Goal: Task Accomplishment & Management: Use online tool/utility

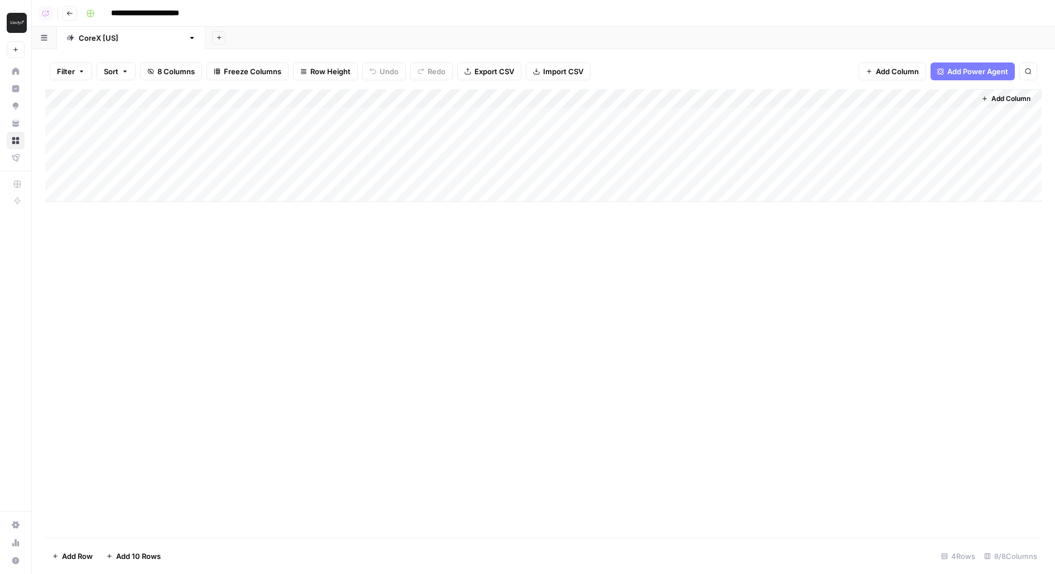
click at [836, 119] on div "Add Column" at bounding box center [543, 145] width 996 height 113
click at [783, 277] on div "Add Column" at bounding box center [543, 313] width 996 height 449
click at [546, 171] on div "Add Column" at bounding box center [543, 145] width 996 height 113
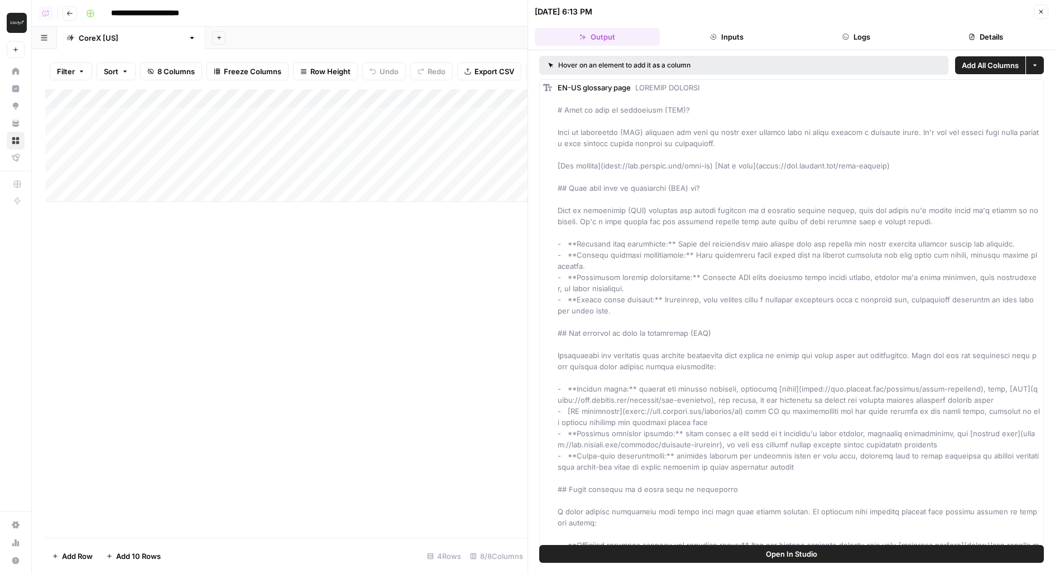
click at [875, 36] on button "Logs" at bounding box center [855, 37] width 125 height 18
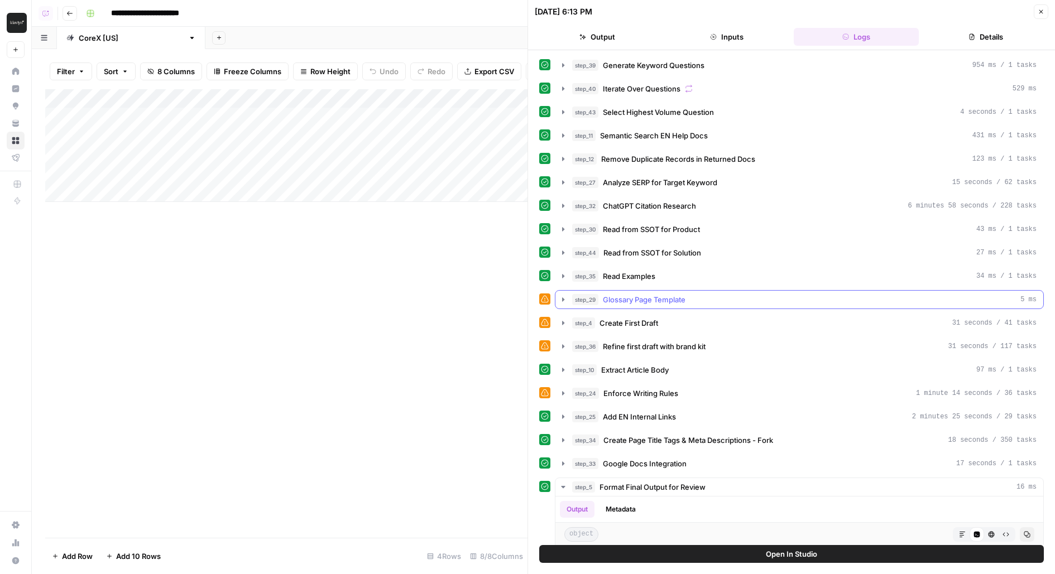
click at [662, 296] on span "Glossary Page Template" at bounding box center [644, 299] width 83 height 11
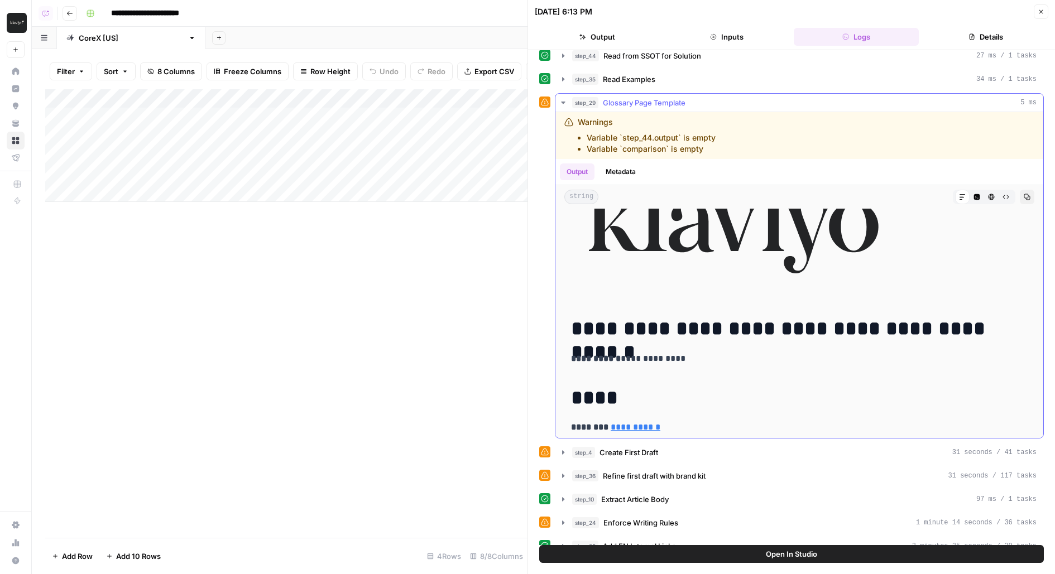
scroll to position [900, 0]
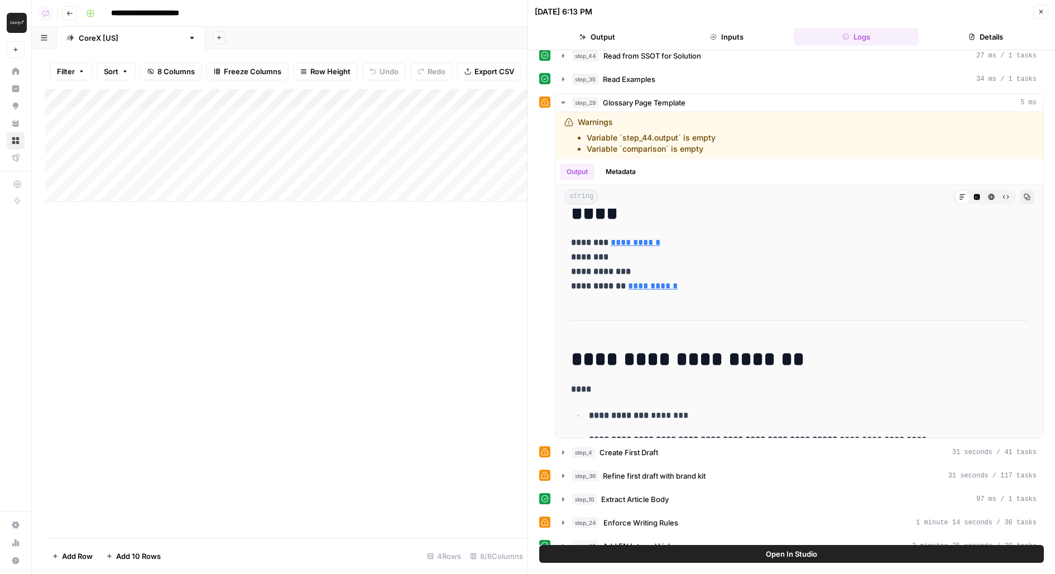
click at [1044, 10] on button "Close" at bounding box center [1040, 11] width 15 height 15
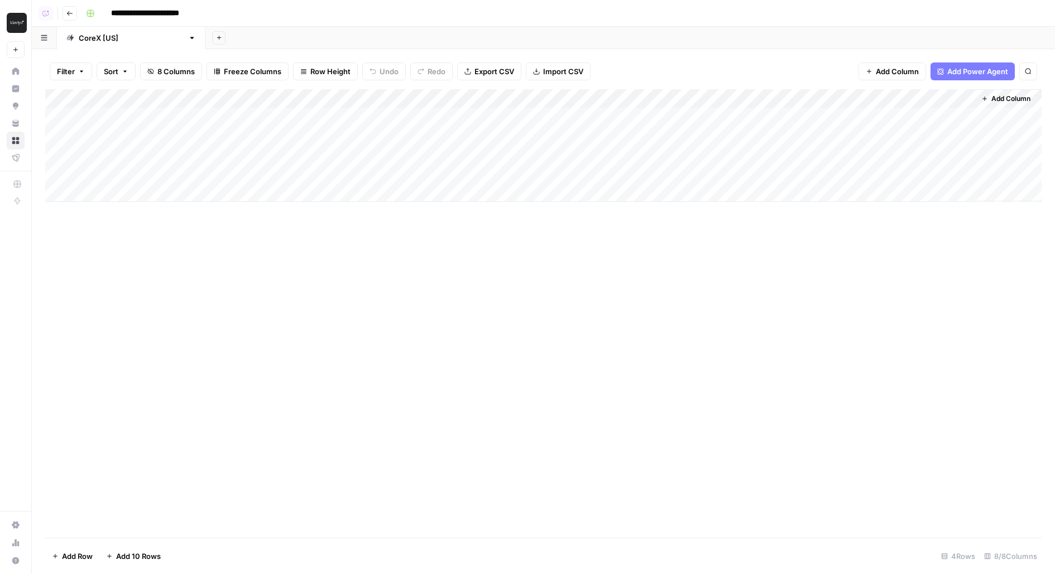
click at [1001, 96] on span "Add Column" at bounding box center [1010, 99] width 39 height 10
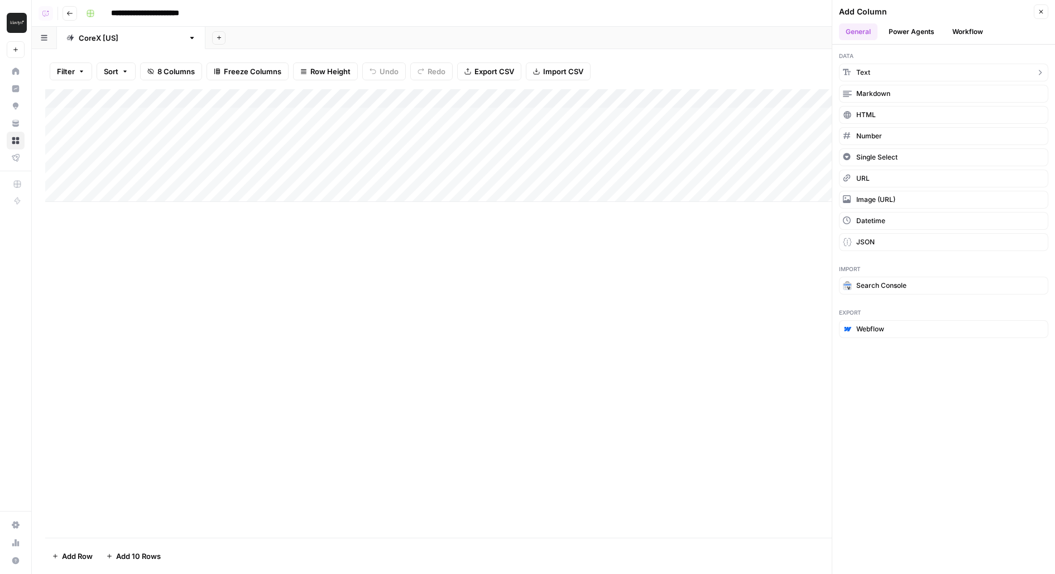
click at [904, 69] on button "Text" at bounding box center [943, 73] width 209 height 18
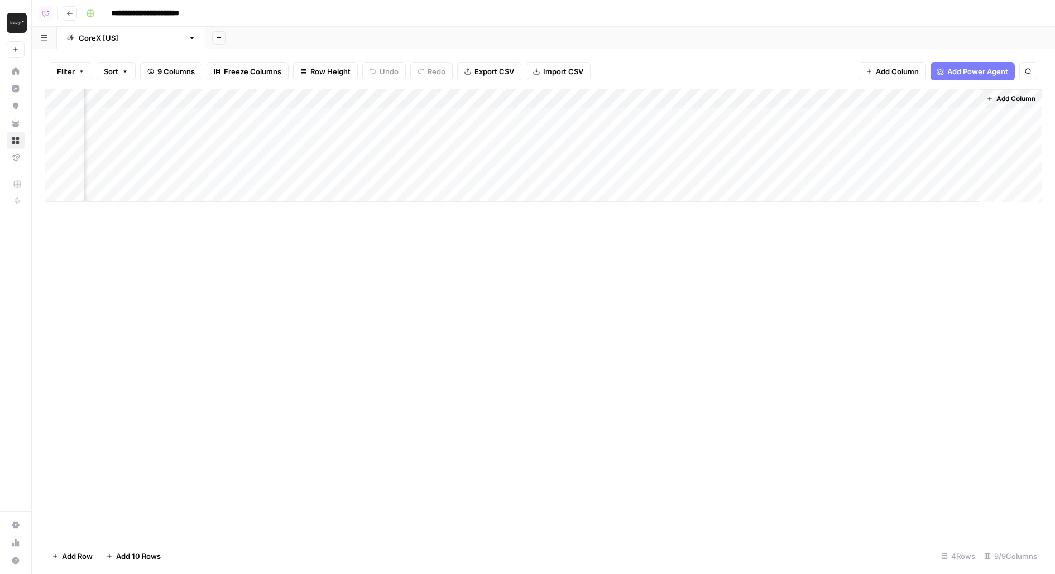
scroll to position [0, 156]
drag, startPoint x: 913, startPoint y: 98, endPoint x: 374, endPoint y: 94, distance: 539.0
click at [374, 94] on div "Add Column" at bounding box center [543, 145] width 996 height 113
click at [345, 117] on div "Add Column" at bounding box center [543, 145] width 996 height 113
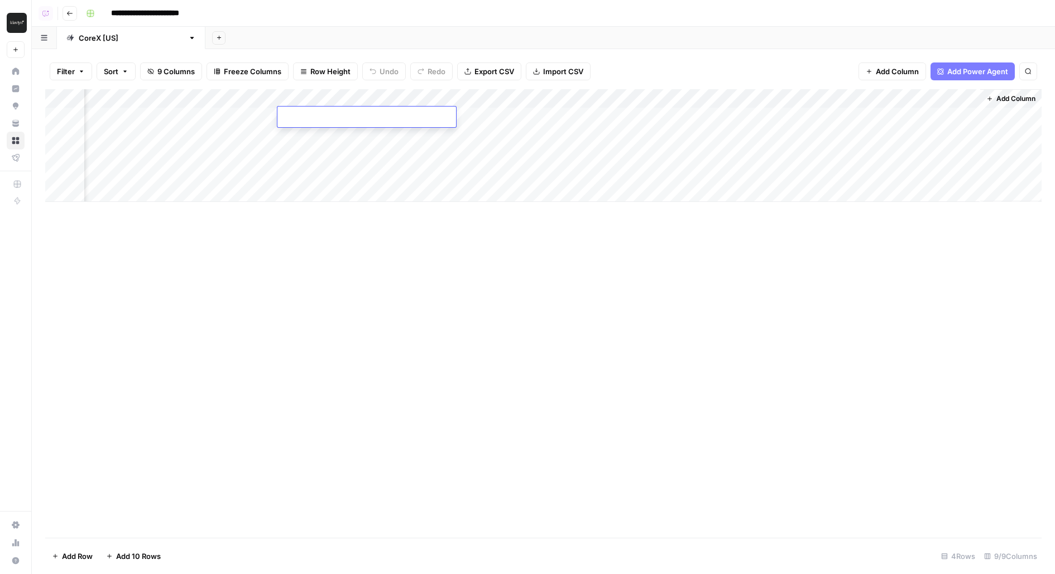
click at [323, 95] on div "Add Column" at bounding box center [543, 145] width 996 height 113
click at [322, 128] on input "New Column" at bounding box center [344, 125] width 113 height 11
type input "Comparison"
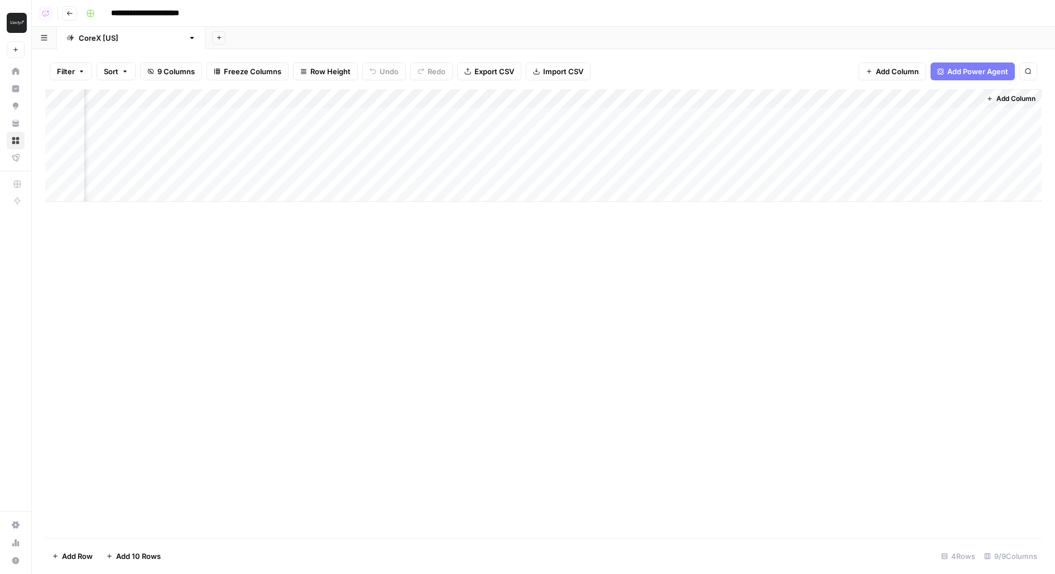
click at [494, 100] on div "Add Column" at bounding box center [543, 145] width 996 height 113
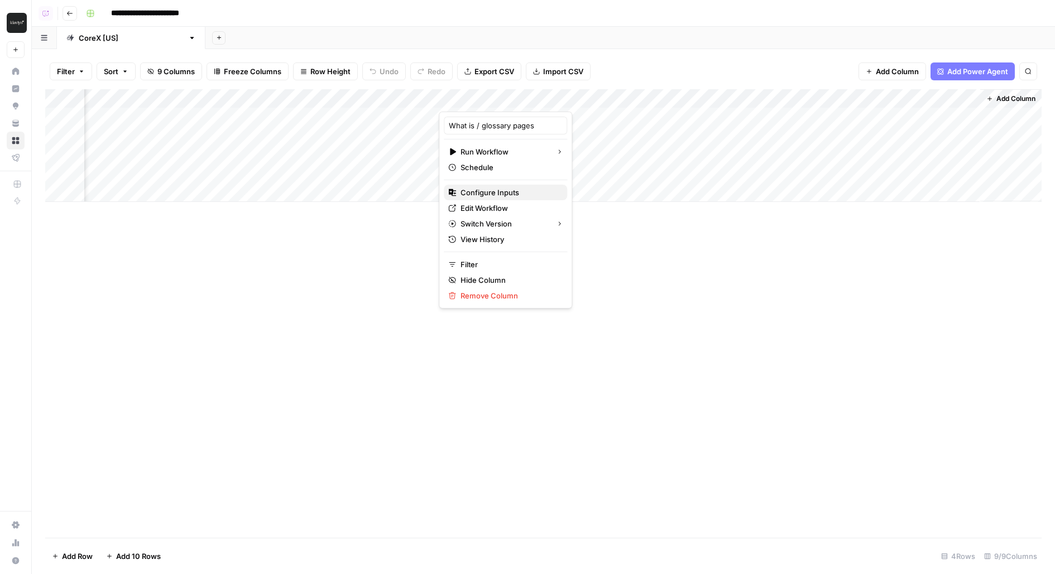
click at [481, 194] on span "Configure Inputs" at bounding box center [509, 192] width 98 height 11
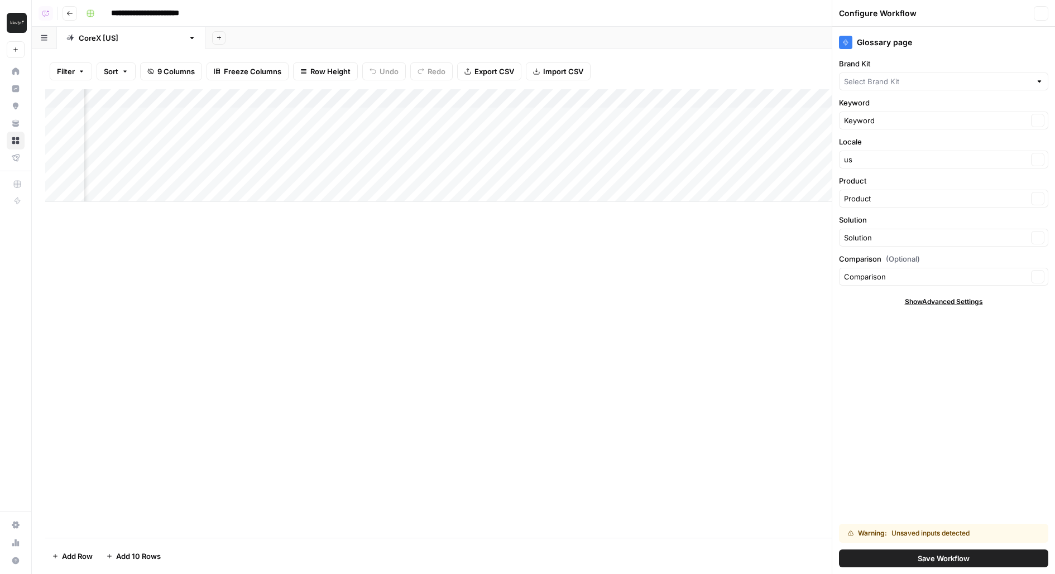
type input "Klaviyo"
click at [925, 560] on span "Save Workflow" at bounding box center [943, 558] width 52 height 11
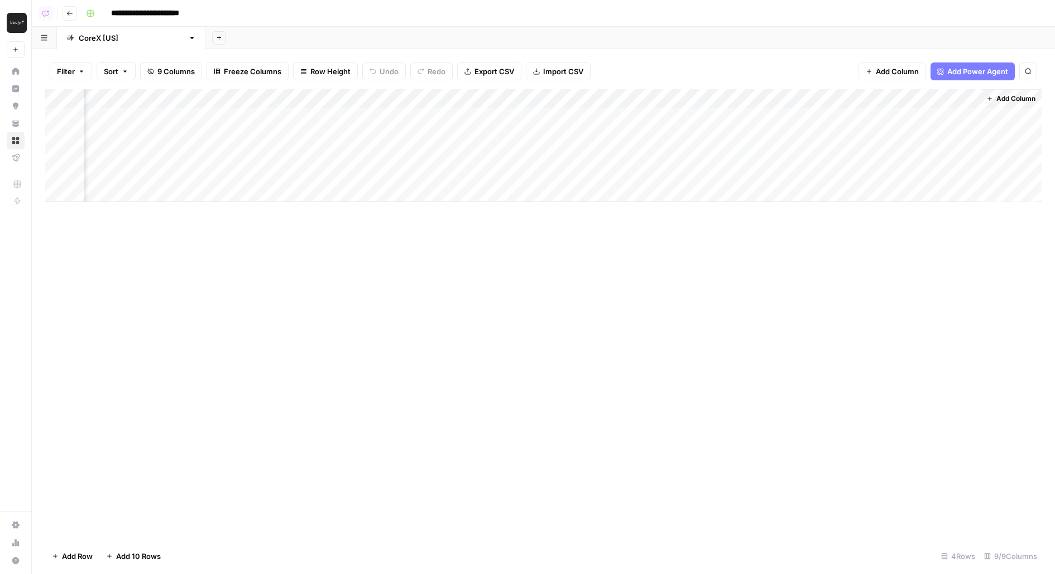
drag, startPoint x: 436, startPoint y: 103, endPoint x: 403, endPoint y: 104, distance: 32.4
click at [403, 104] on div "Add Column" at bounding box center [543, 145] width 996 height 113
click at [435, 100] on div at bounding box center [358, 100] width 161 height 22
click at [439, 100] on div at bounding box center [358, 100] width 161 height 22
click at [459, 35] on div "Add Sheet" at bounding box center [629, 38] width 849 height 22
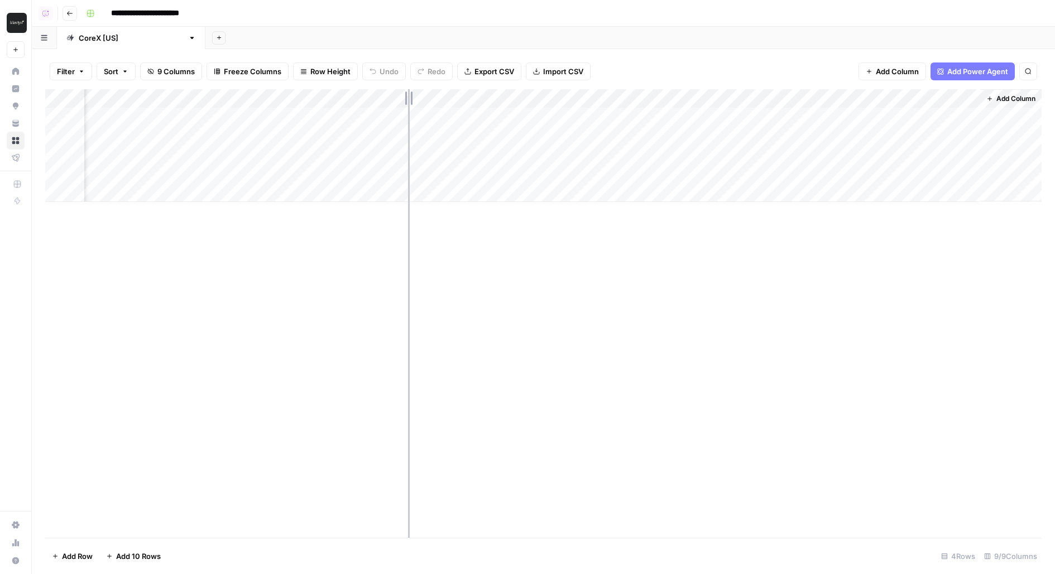
drag, startPoint x: 437, startPoint y: 99, endPoint x: 396, endPoint y: 94, distance: 41.5
click at [397, 95] on div "Add Column" at bounding box center [543, 145] width 996 height 113
click at [549, 172] on div "Add Column" at bounding box center [543, 145] width 996 height 113
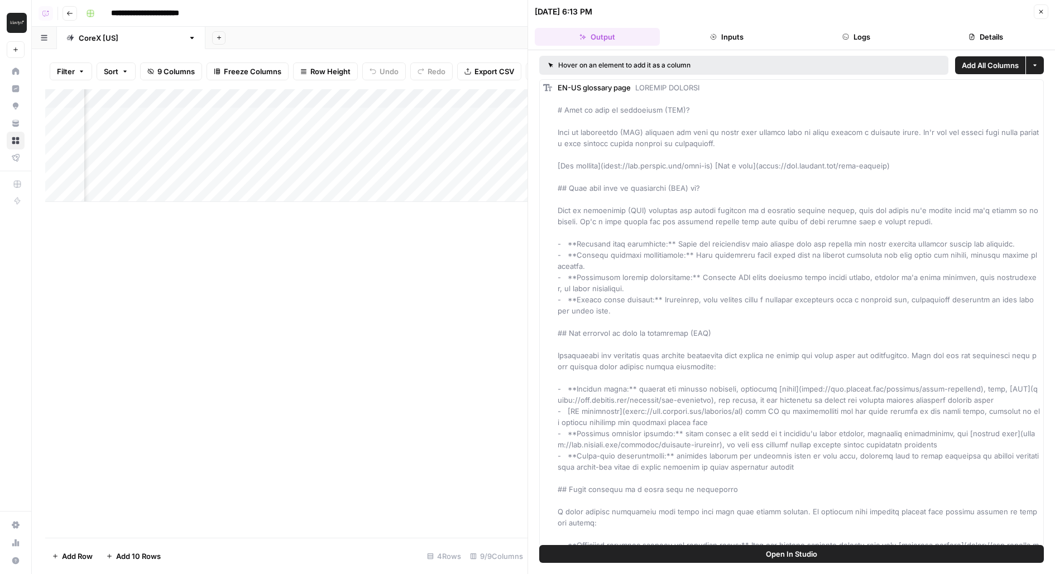
click at [882, 41] on button "Logs" at bounding box center [855, 37] width 125 height 18
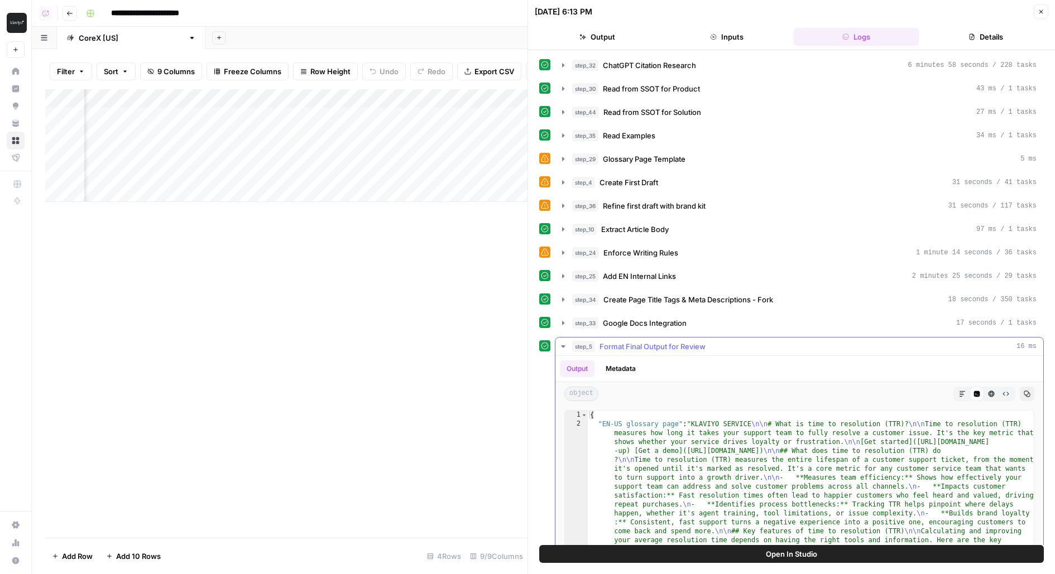
scroll to position [116, 0]
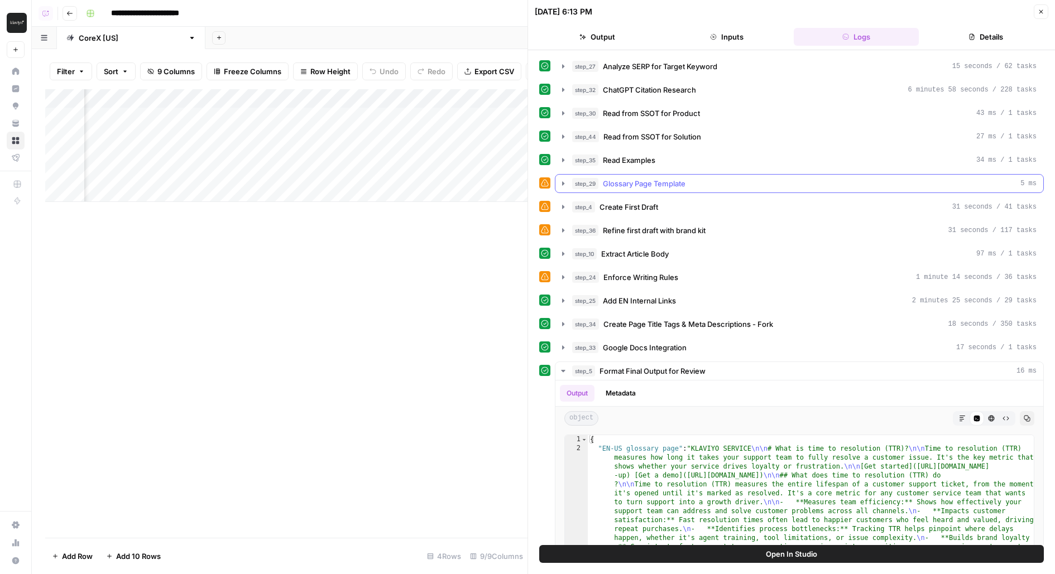
click at [708, 183] on div "step_29 Glossary Page Template 5 ms" at bounding box center [804, 183] width 464 height 11
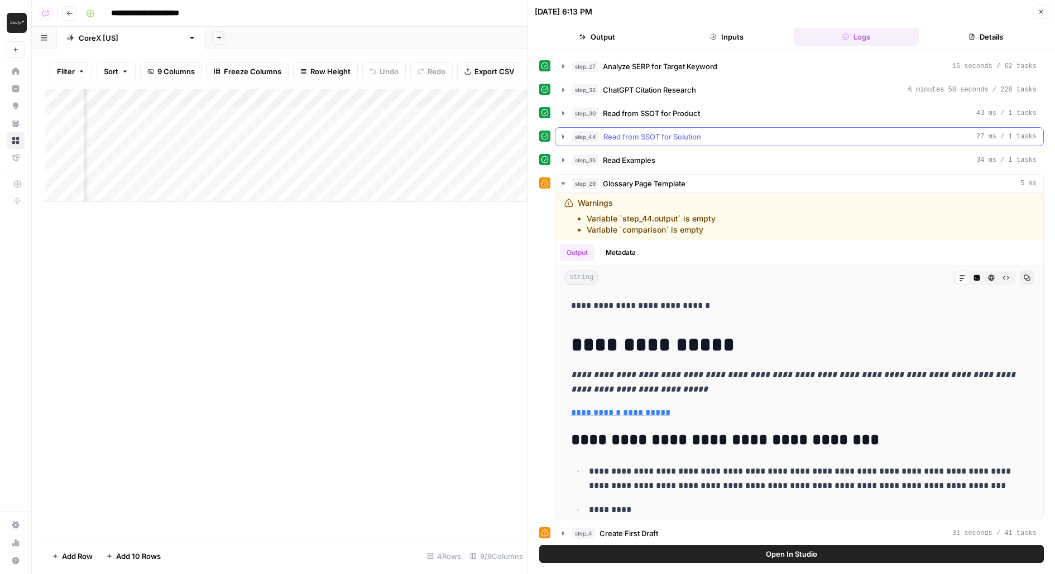
click at [732, 131] on div "step_44 Read from SSOT for Solution 27 ms / 1 tasks" at bounding box center [804, 136] width 464 height 11
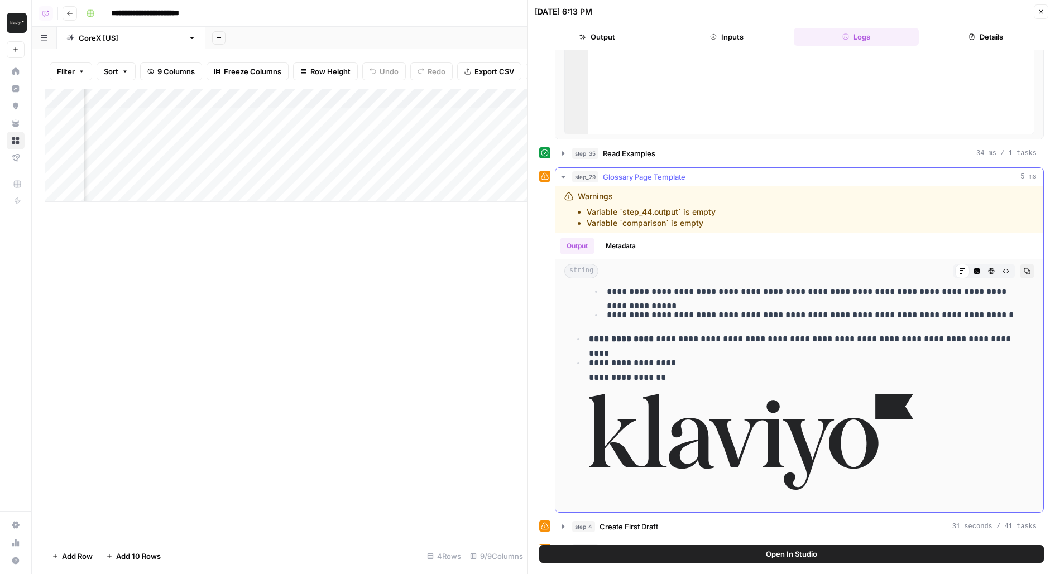
scroll to position [651, 0]
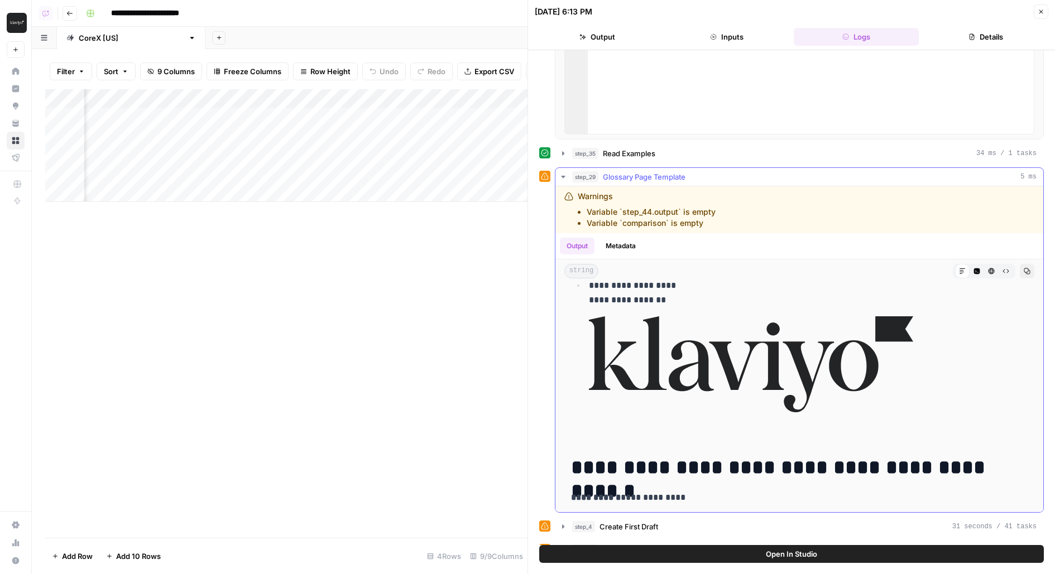
click at [643, 171] on span "Glossary Page Template" at bounding box center [644, 176] width 83 height 11
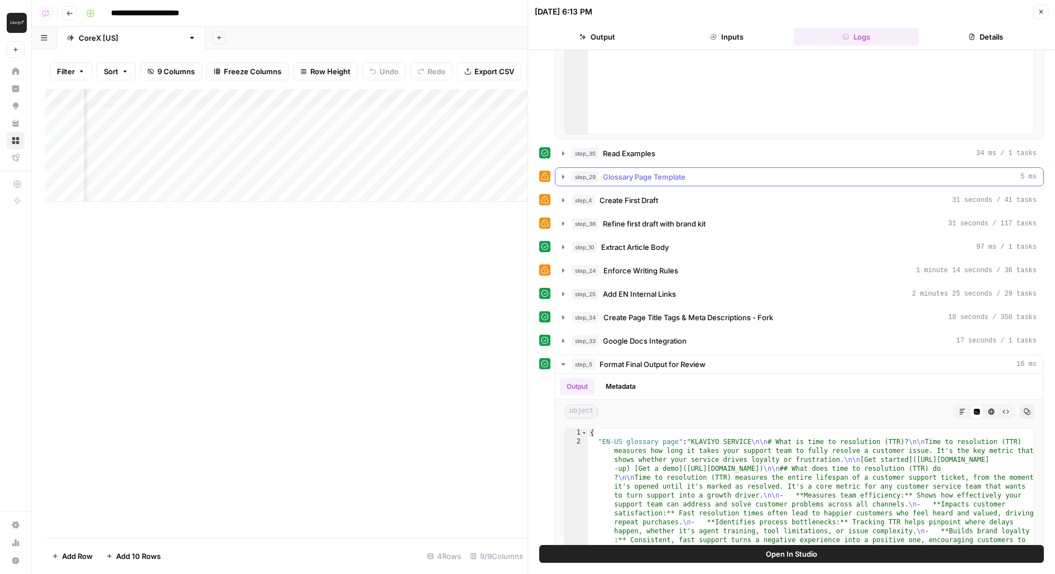
click at [650, 179] on button "step_29 Glossary Page Template 5 ms" at bounding box center [799, 177] width 488 height 18
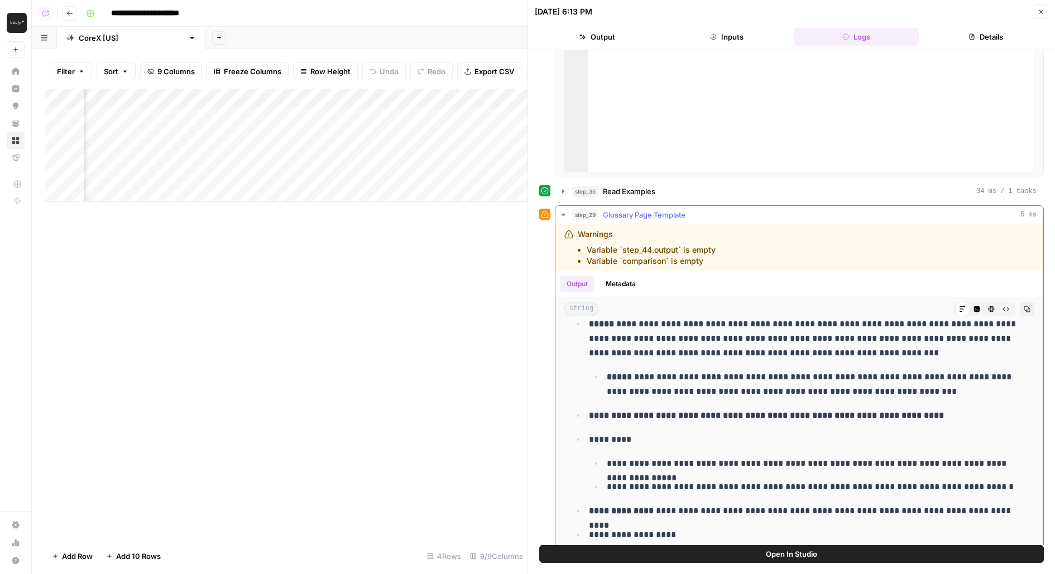
scroll to position [439, 0]
click at [643, 211] on span "Glossary Page Template" at bounding box center [644, 214] width 83 height 11
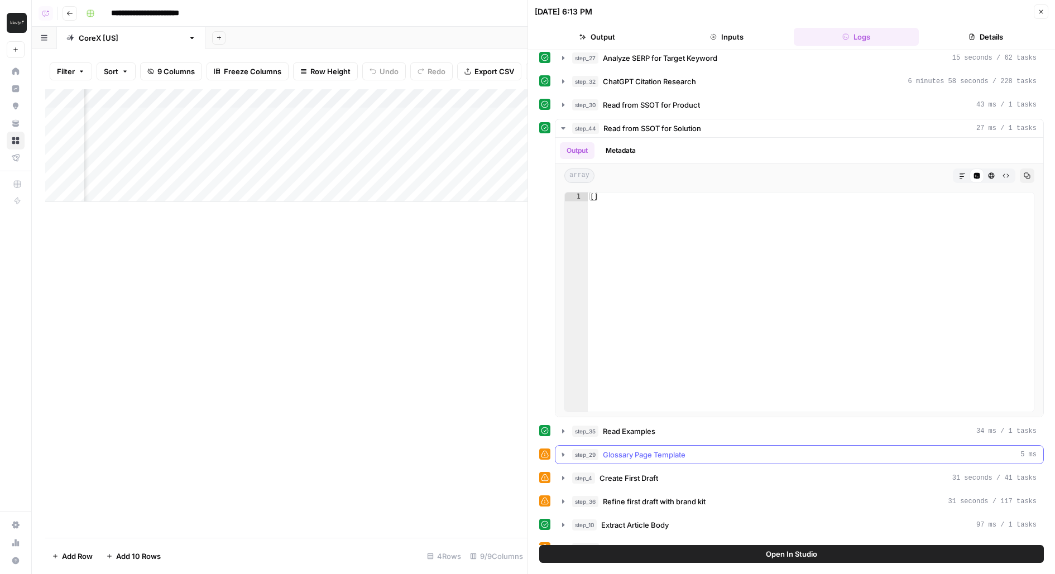
scroll to position [0, 0]
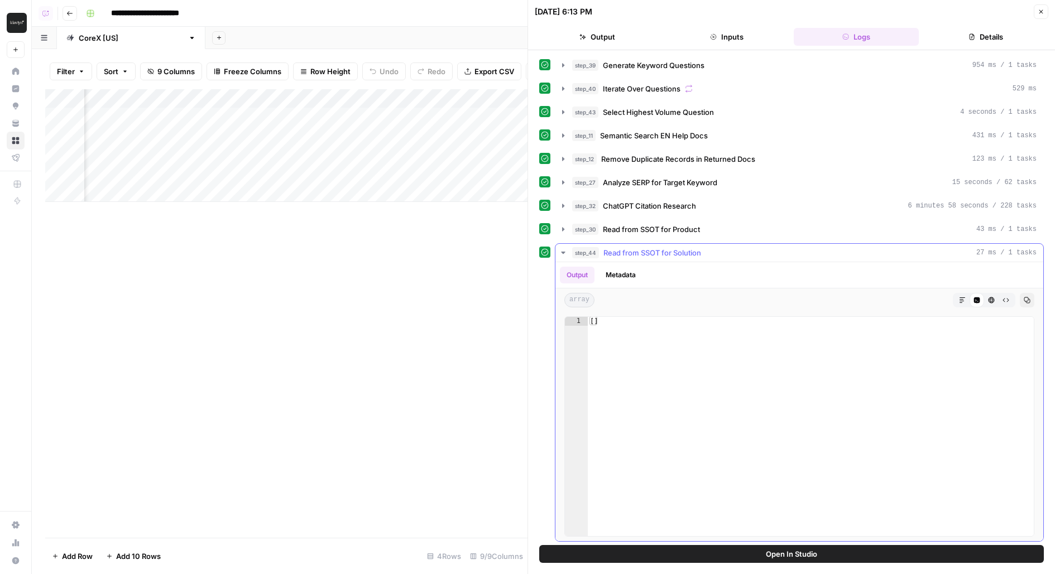
click at [628, 248] on span "Read from SSOT for Solution" at bounding box center [652, 252] width 98 height 11
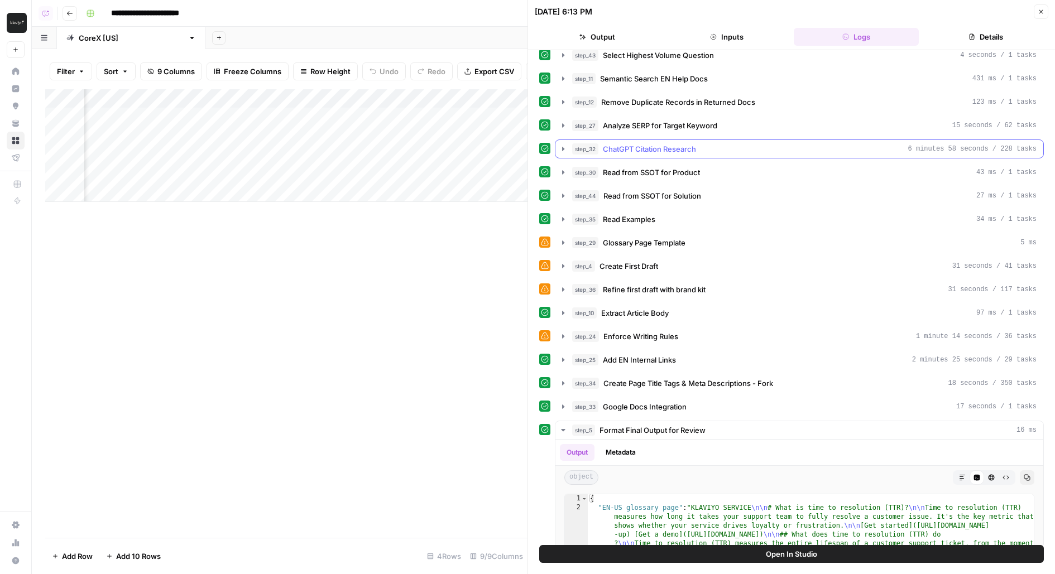
scroll to position [85, 0]
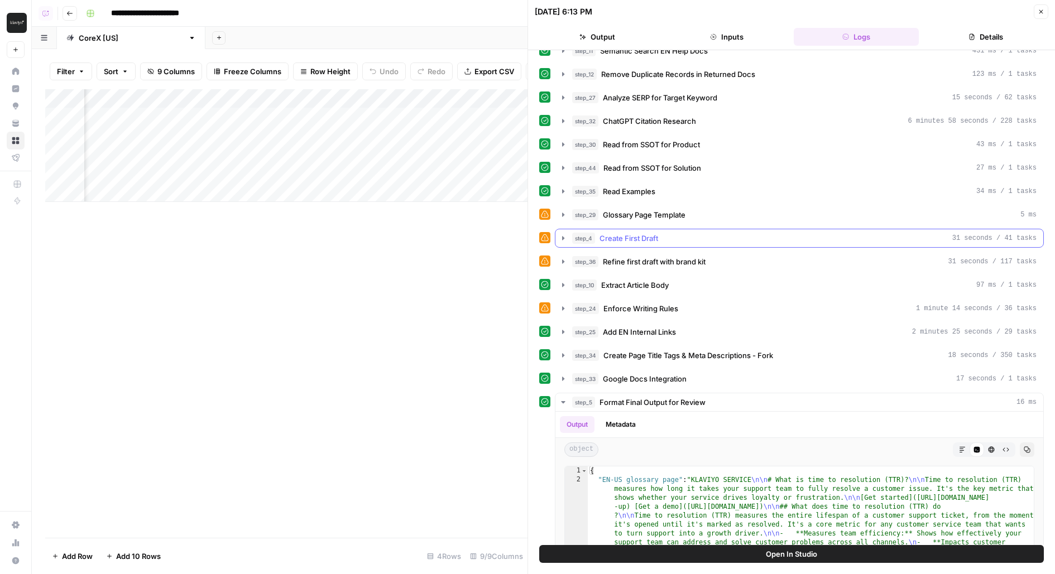
click at [608, 233] on span "Create First Draft" at bounding box center [628, 238] width 59 height 11
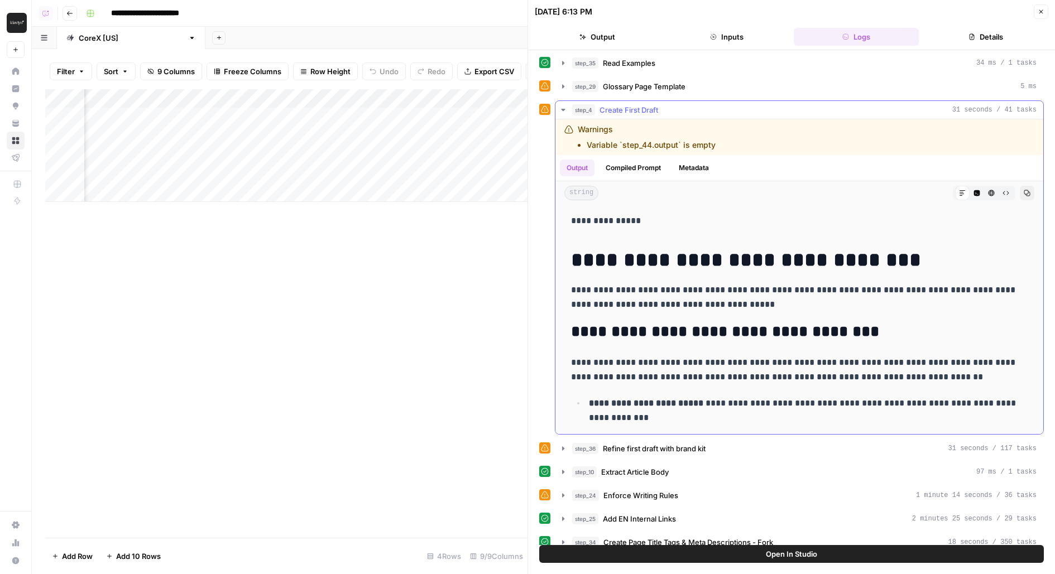
scroll to position [0, 0]
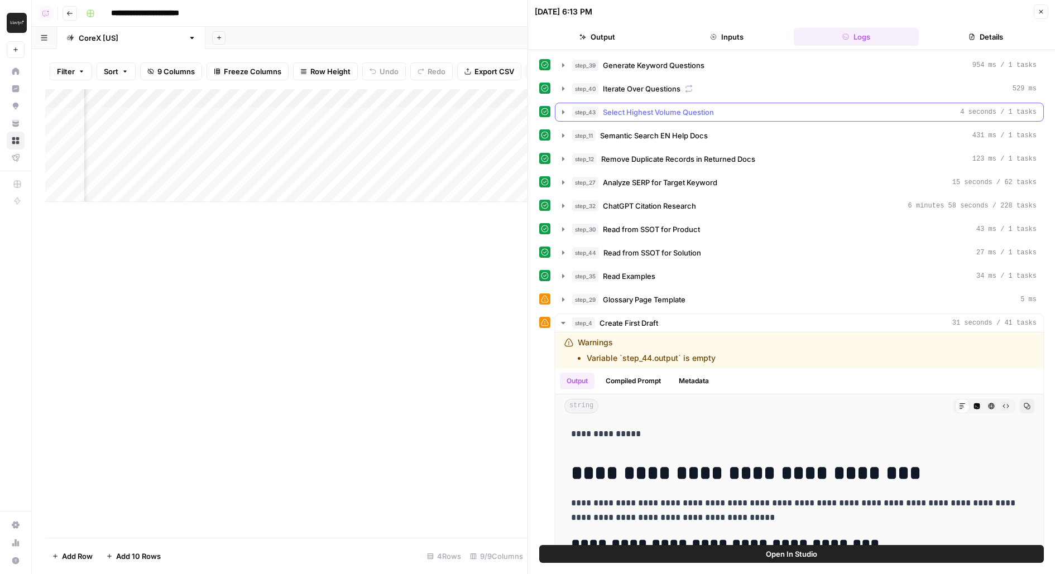
click at [646, 111] on span "Select Highest Volume Question" at bounding box center [658, 112] width 111 height 11
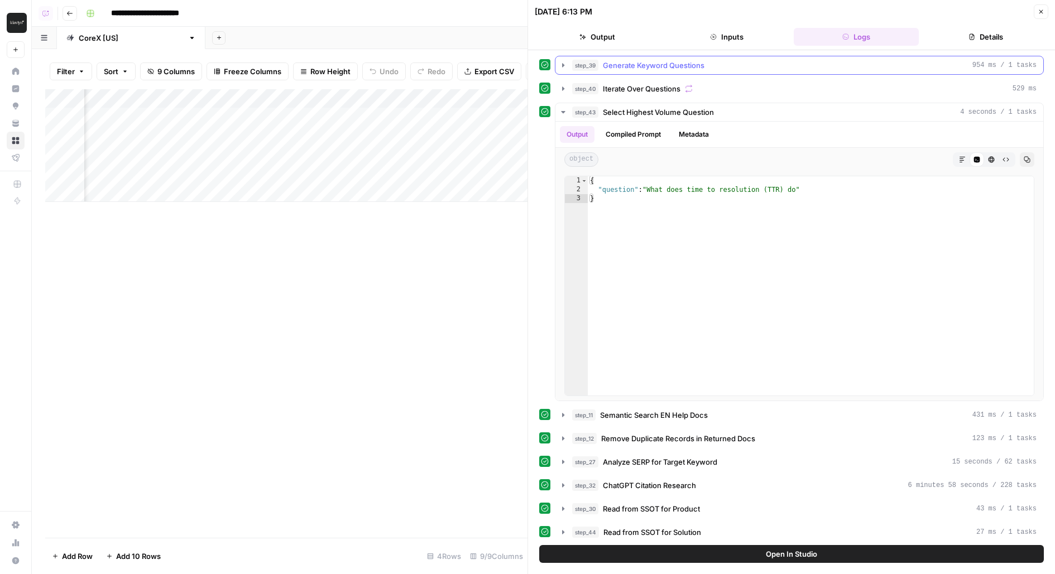
click at [646, 86] on span "Iterate Over Questions" at bounding box center [642, 88] width 78 height 11
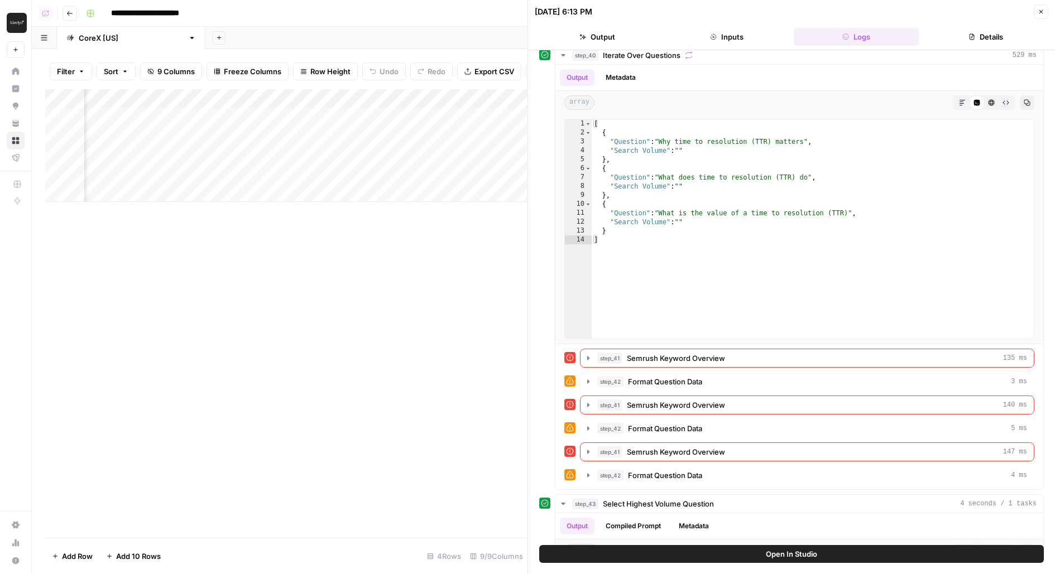
scroll to position [0, 264]
click at [544, 553] on button "Open In Studio" at bounding box center [791, 554] width 504 height 18
click at [417, 171] on div "Add Column" at bounding box center [286, 145] width 482 height 113
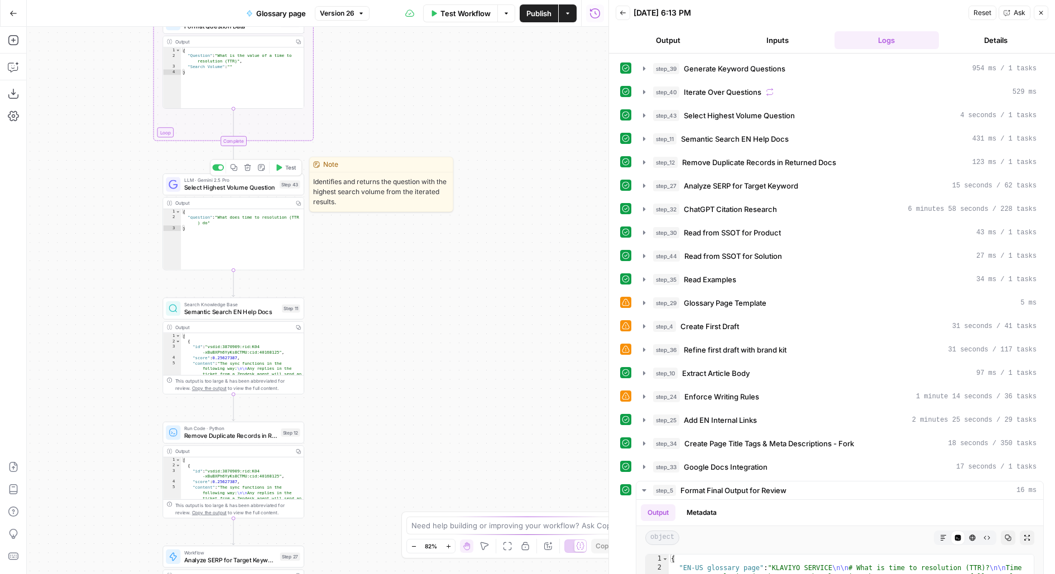
click at [257, 189] on span "Select Highest Volume Question" at bounding box center [230, 187] width 92 height 9
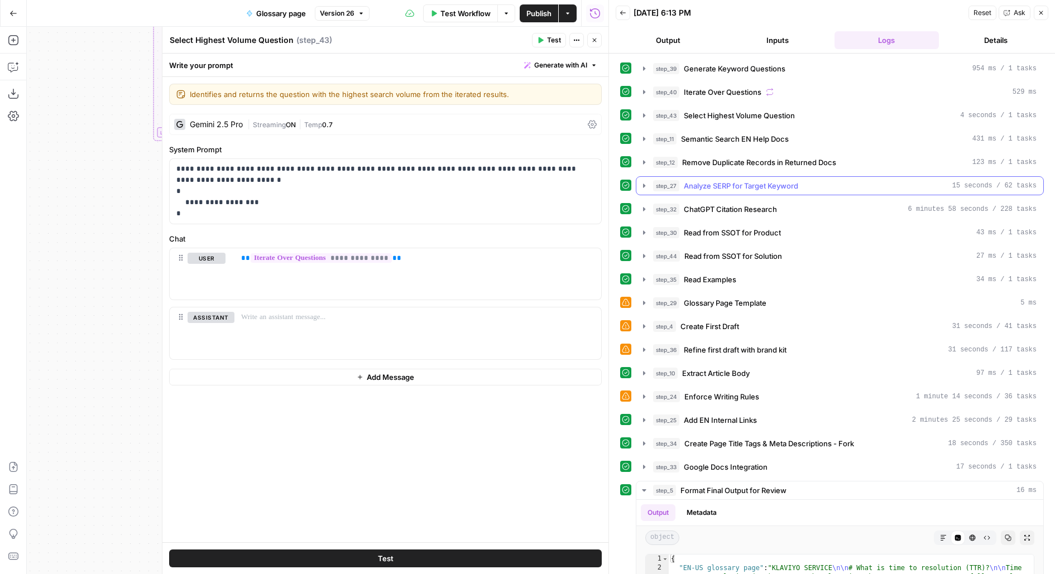
click at [714, 183] on span "Analyze SERP for Target Keyword" at bounding box center [741, 185] width 114 height 11
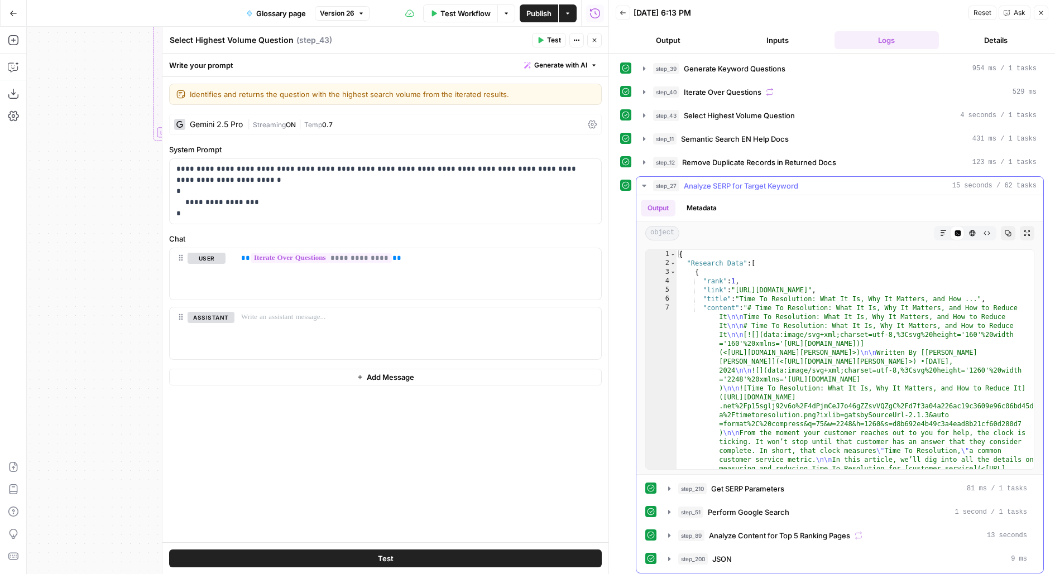
click at [714, 183] on span "Analyze SERP for Target Keyword" at bounding box center [741, 185] width 114 height 11
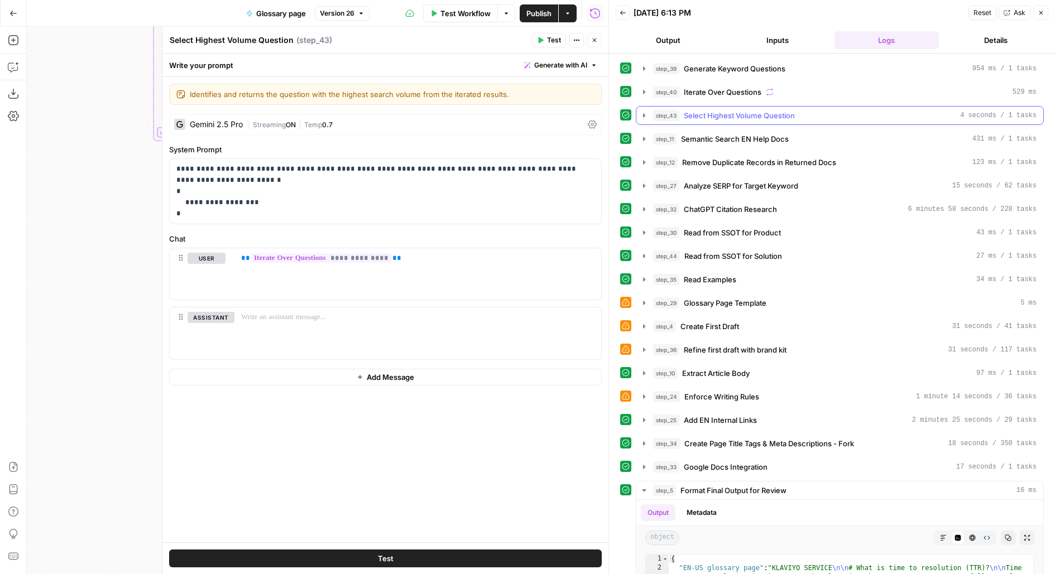
click at [703, 110] on span "Select Highest Volume Question" at bounding box center [739, 115] width 111 height 11
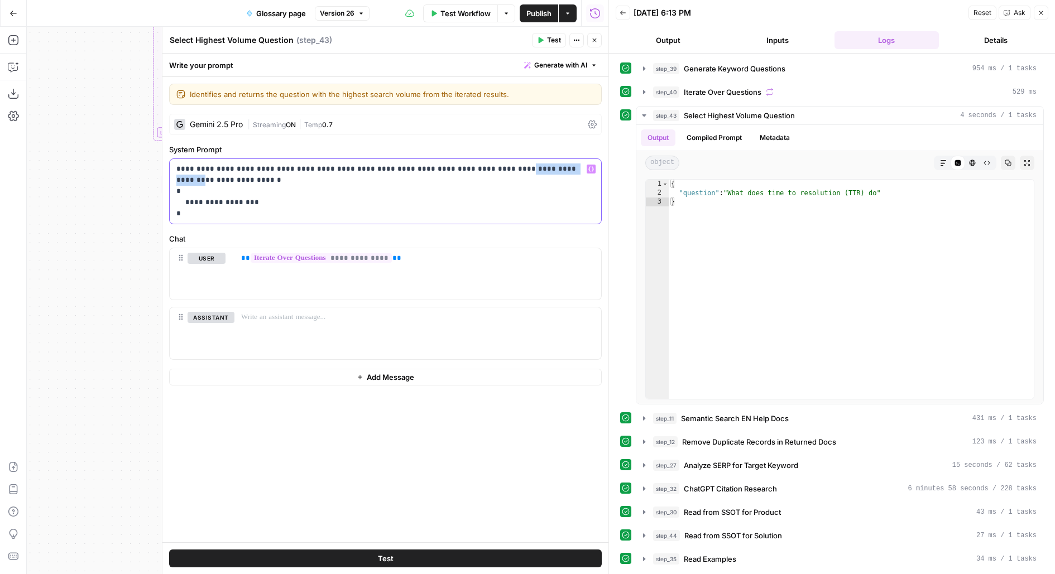
drag, startPoint x: 472, startPoint y: 166, endPoint x: 535, endPoint y: 167, distance: 62.5
click at [535, 167] on p "**********" at bounding box center [385, 191] width 419 height 56
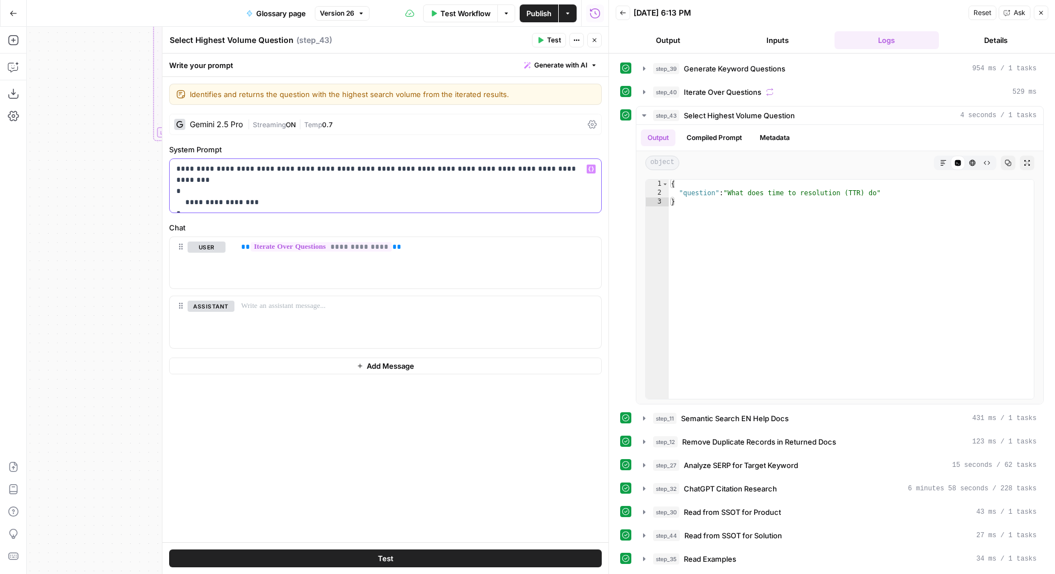
click at [504, 170] on p "**********" at bounding box center [385, 185] width 419 height 45
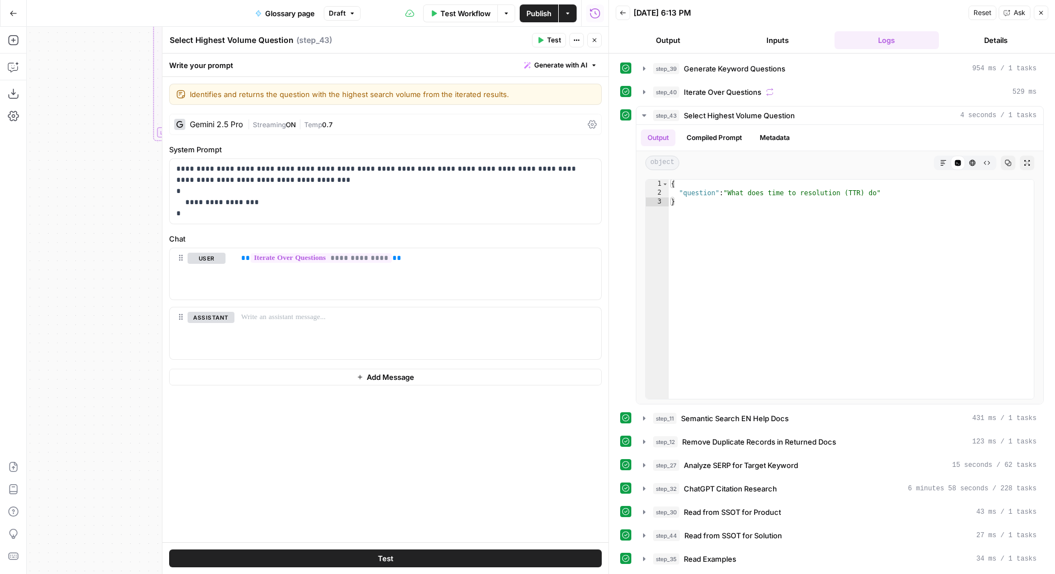
click at [423, 552] on button "Test" at bounding box center [385, 559] width 432 height 18
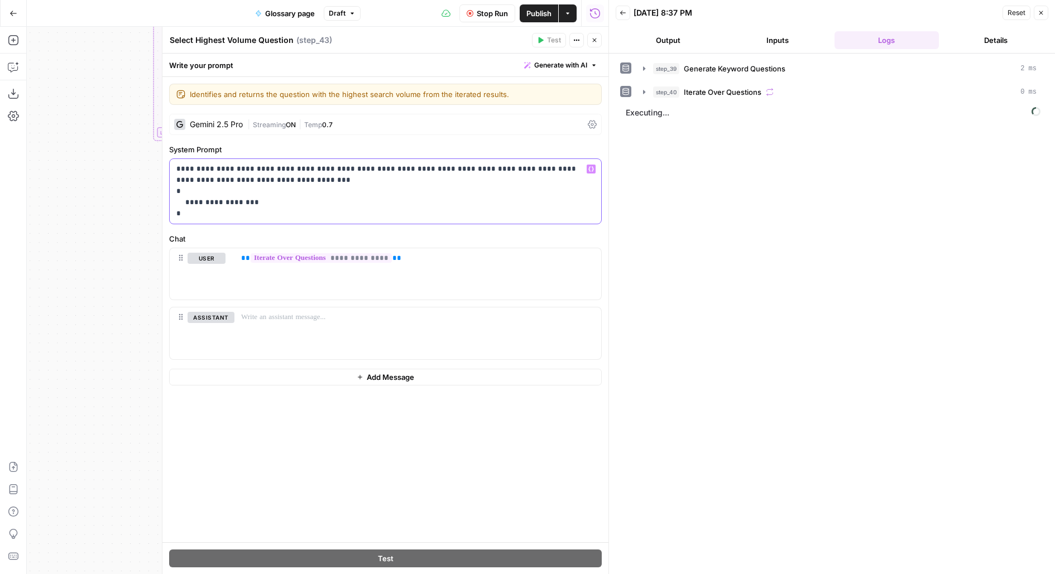
click at [233, 180] on p "**********" at bounding box center [385, 191] width 419 height 56
click at [488, 172] on p "**********" at bounding box center [385, 191] width 419 height 56
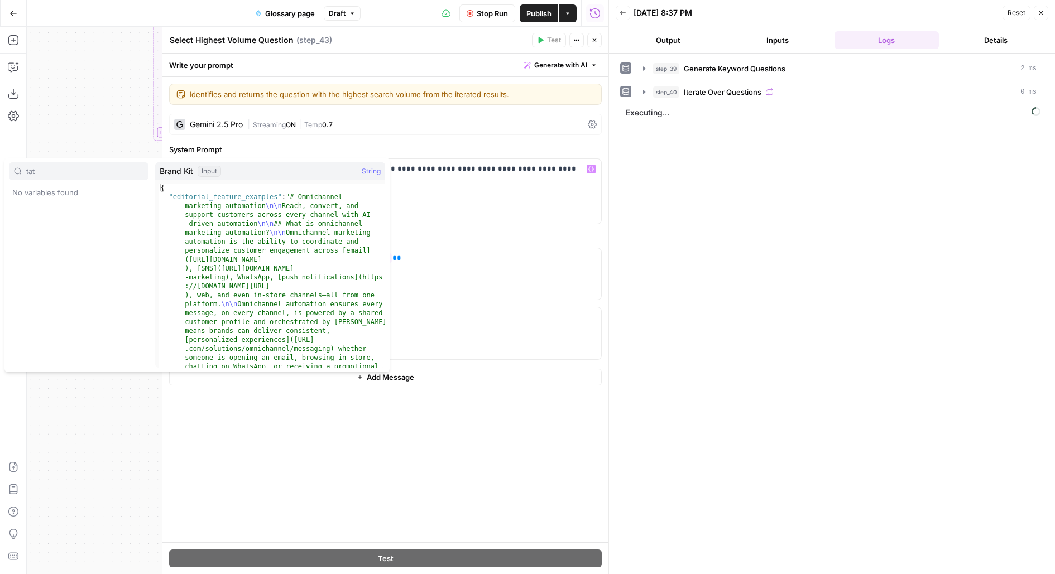
type input "tat"
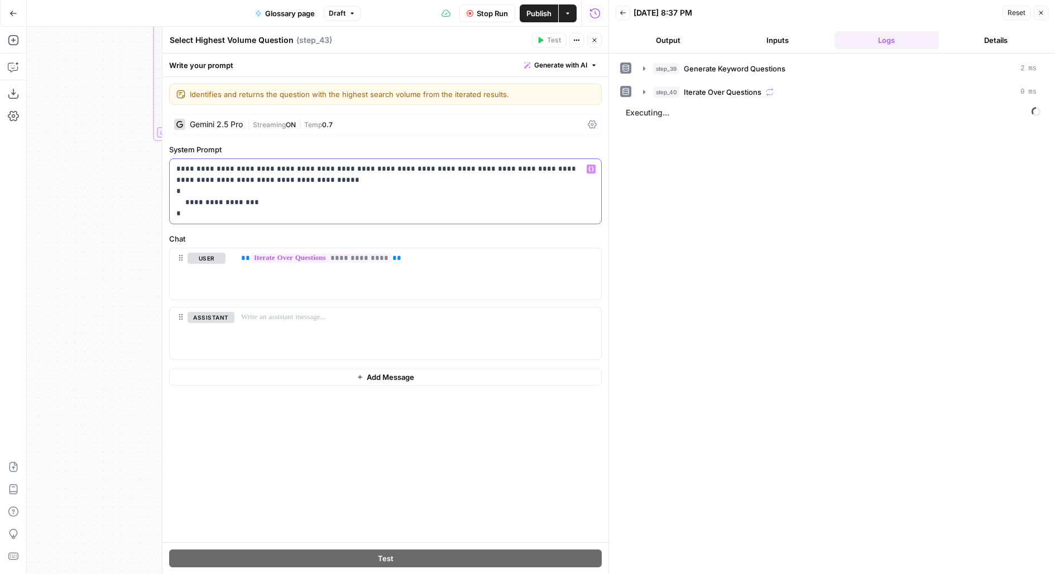
click at [508, 169] on p "**********" at bounding box center [385, 191] width 419 height 56
click at [477, 16] on span "Stop Run" at bounding box center [492, 13] width 31 height 11
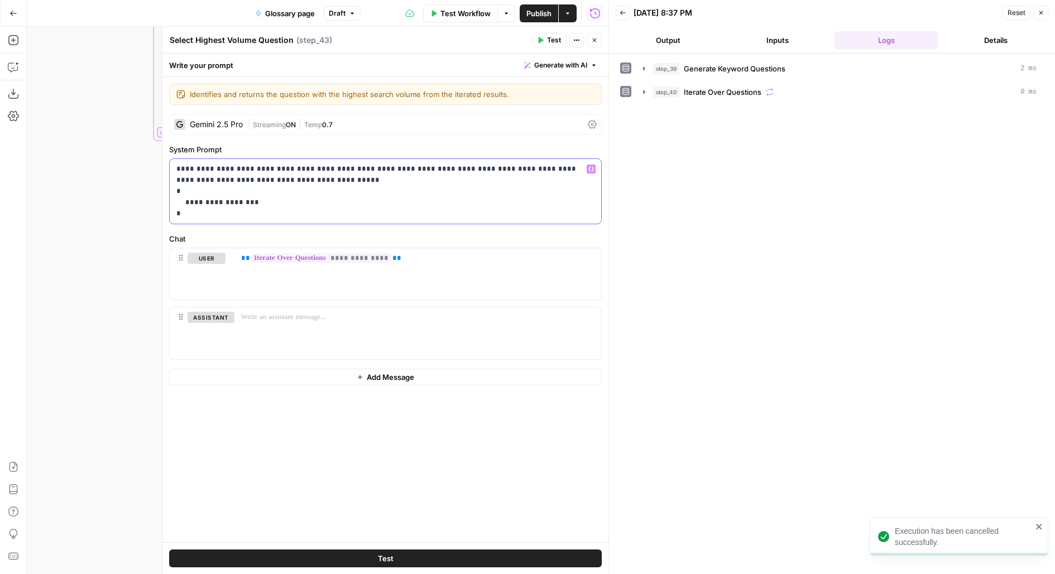
click at [526, 166] on p "**********" at bounding box center [385, 191] width 419 height 56
click at [249, 175] on p "**********" at bounding box center [385, 191] width 419 height 56
click at [291, 560] on button "Test" at bounding box center [385, 559] width 432 height 18
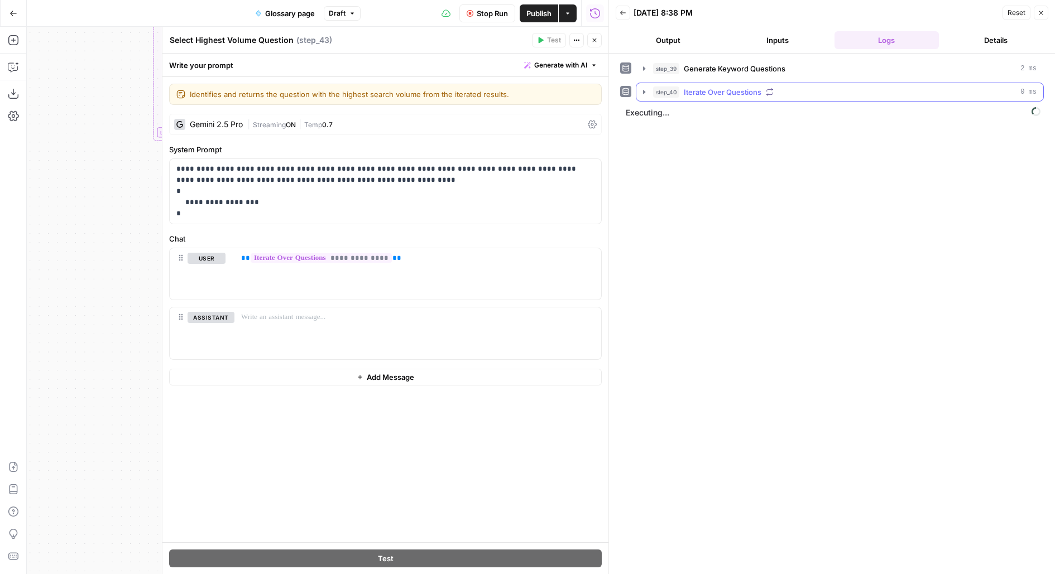
click at [807, 83] on button "step_40 Iterate Over Questions 0 ms" at bounding box center [839, 92] width 407 height 18
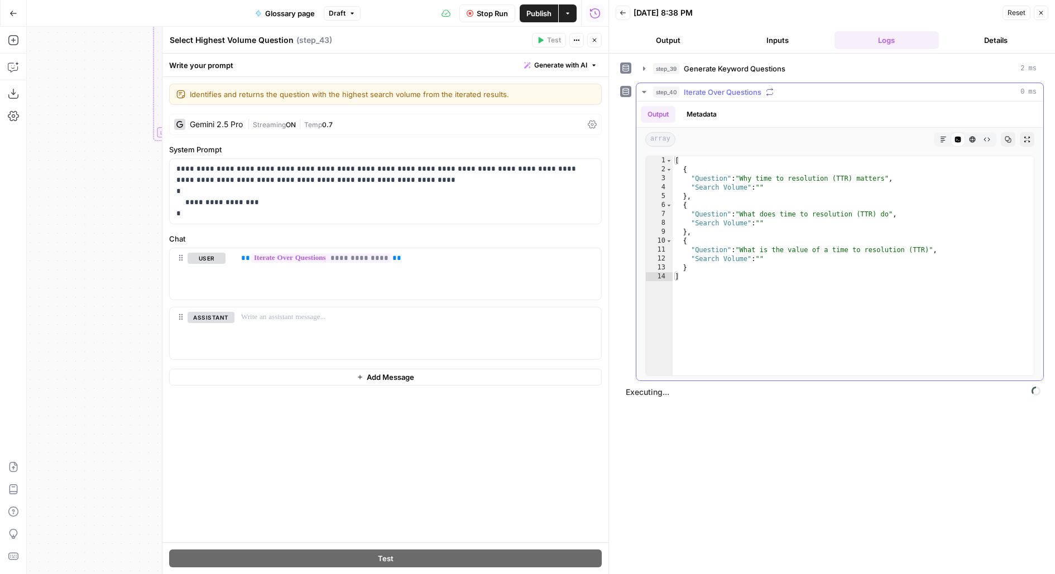
click at [807, 83] on button "step_40 Iterate Over Questions 0 ms" at bounding box center [839, 92] width 407 height 18
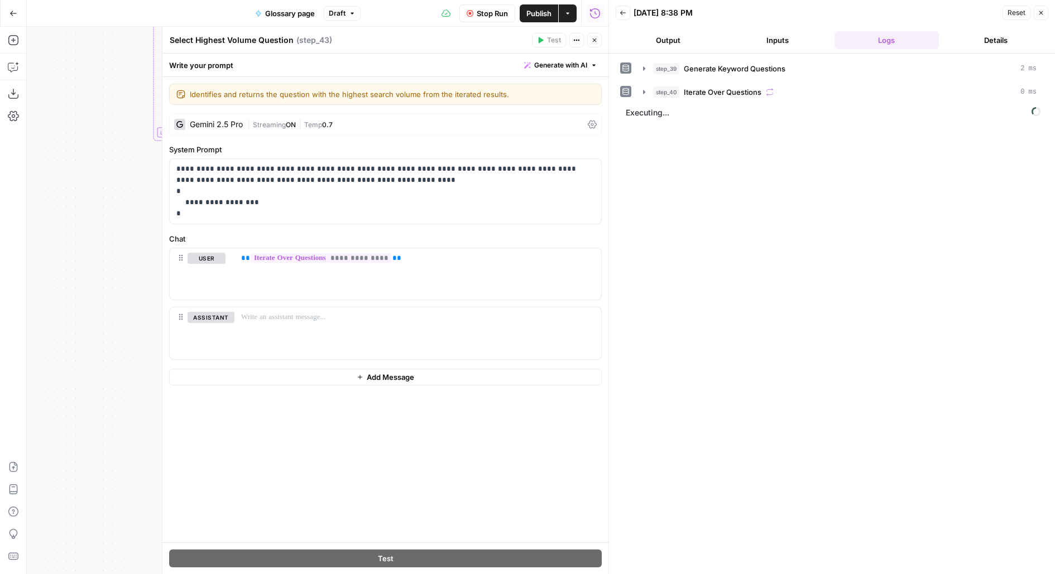
click at [594, 40] on icon "button" at bounding box center [595, 41] width 4 height 4
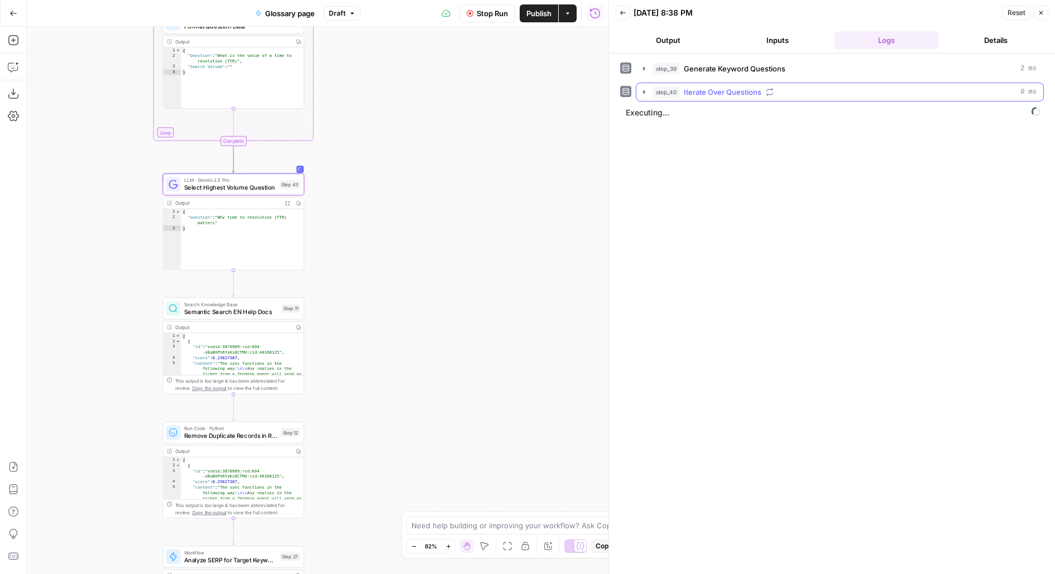
click at [753, 100] on div "step_40 Iterate Over Questions 0 ms" at bounding box center [840, 92] width 408 height 19
click at [751, 93] on span "Iterate Over Questions" at bounding box center [723, 91] width 78 height 11
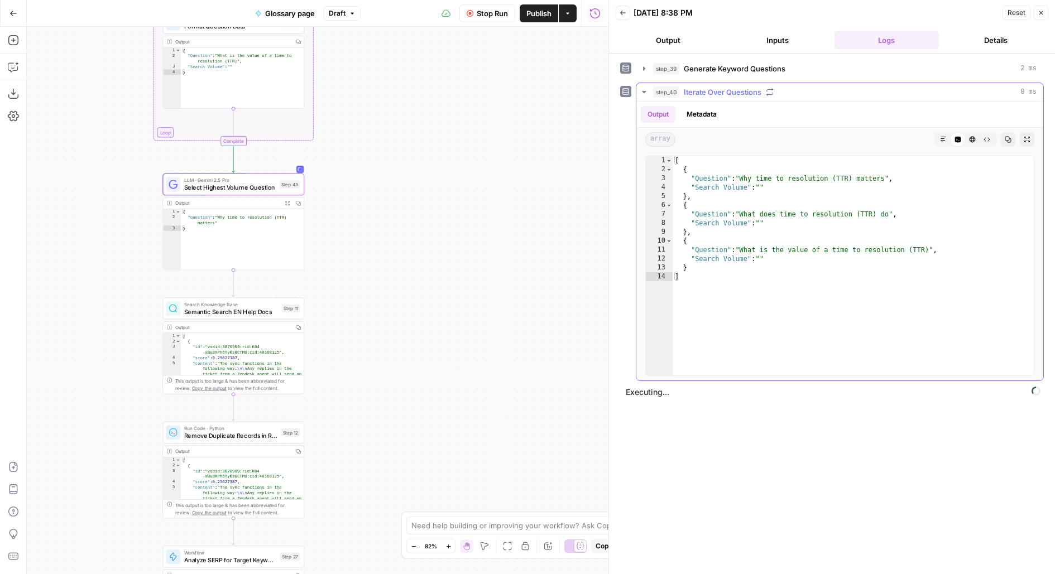
click at [750, 96] on span "Iterate Over Questions" at bounding box center [723, 91] width 78 height 11
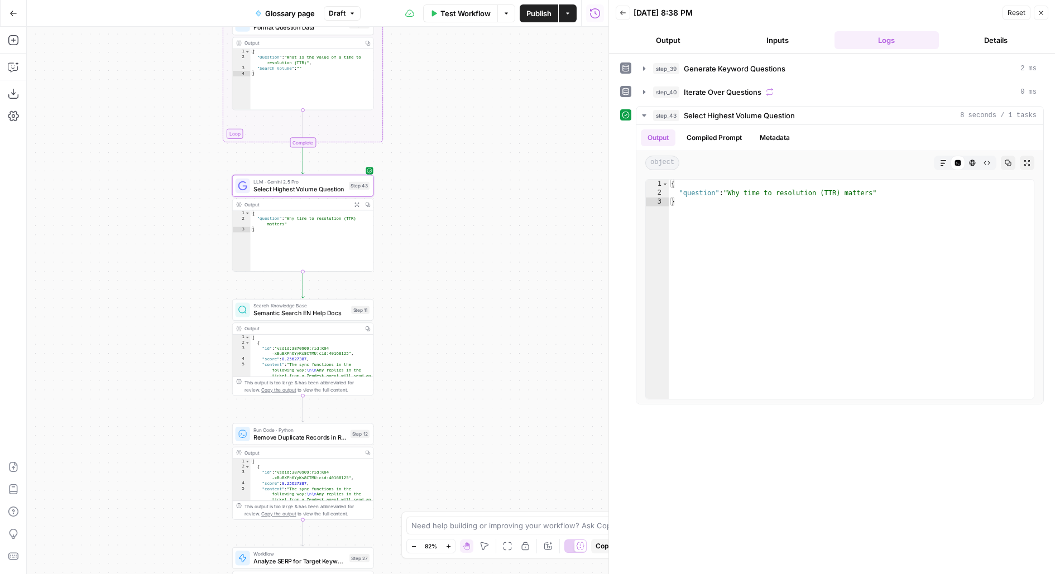
click at [526, 15] on span "Publish" at bounding box center [538, 13] width 25 height 11
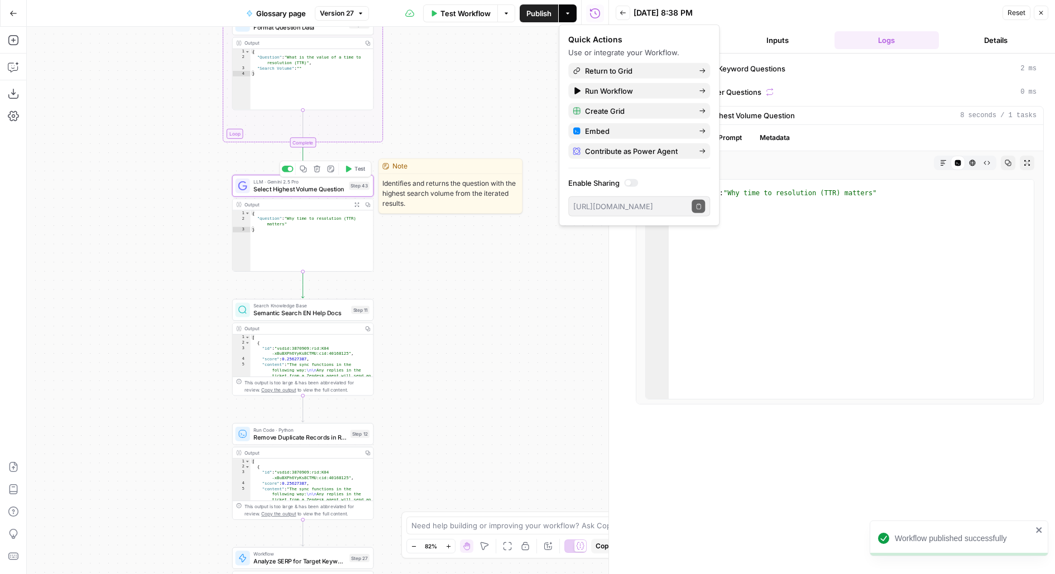
click at [318, 193] on span "Select Highest Volume Question" at bounding box center [299, 189] width 92 height 9
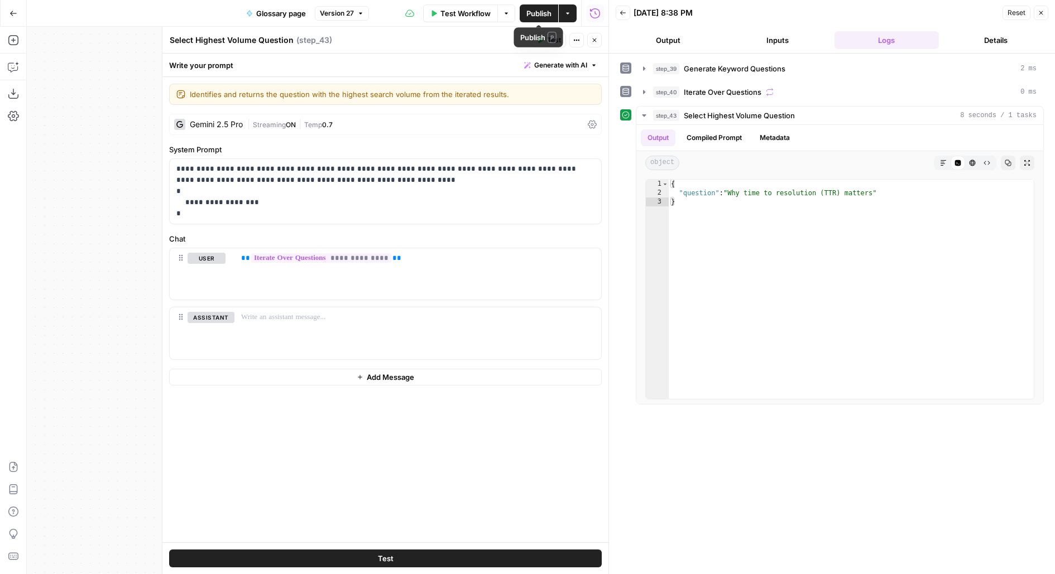
click at [538, 9] on span "Publish" at bounding box center [538, 13] width 25 height 11
